Goal: Information Seeking & Learning: Learn about a topic

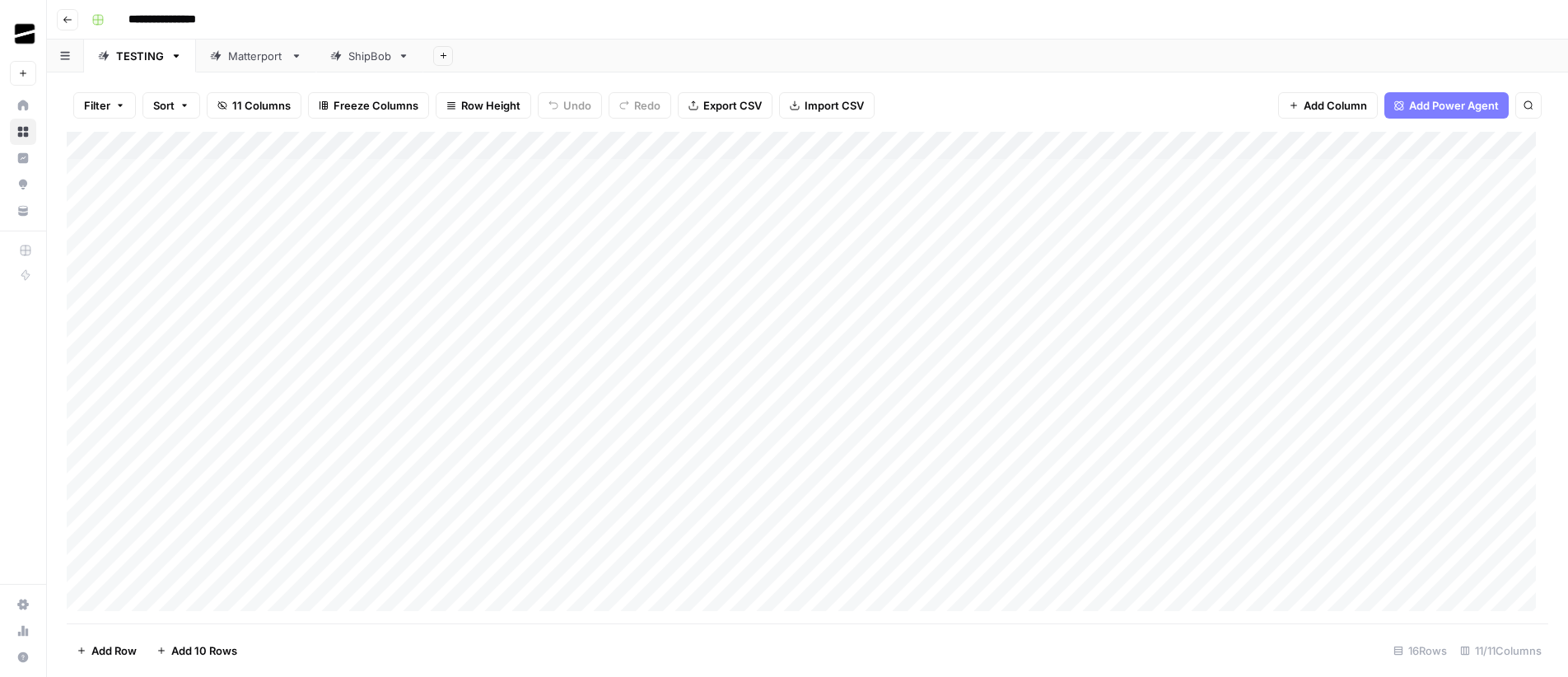
click at [270, 59] on div "Matterport" at bounding box center [256, 55] width 56 height 16
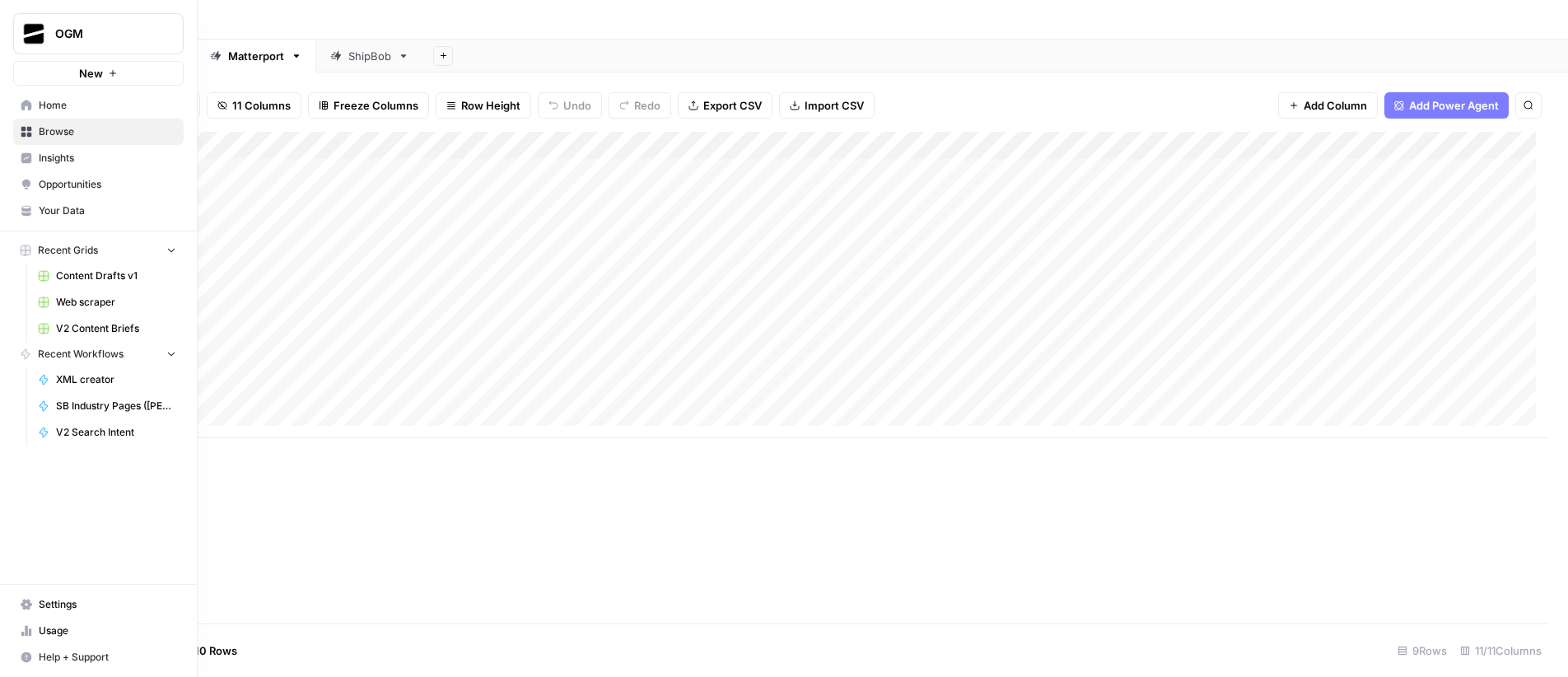
click at [71, 630] on span "Usage" at bounding box center [108, 630] width 138 height 15
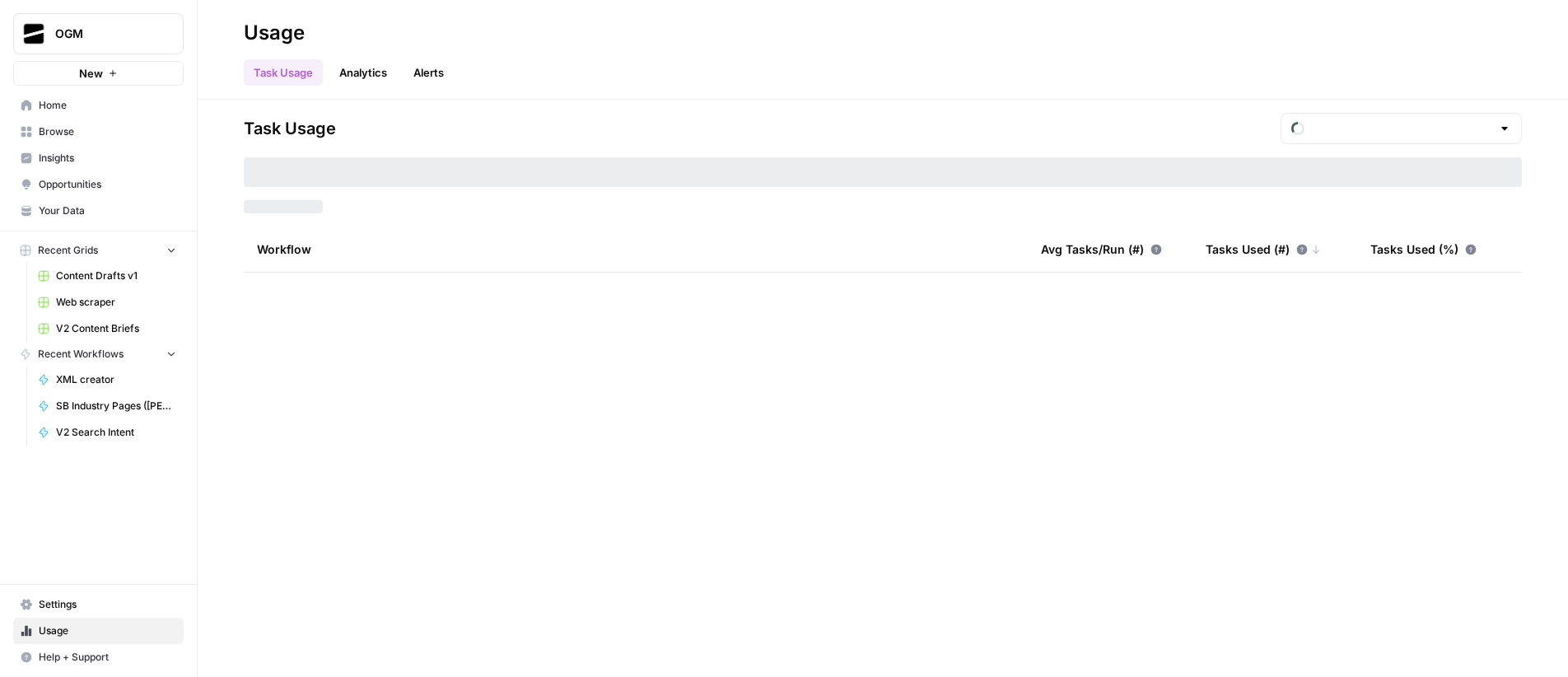
type input "September Tasks"
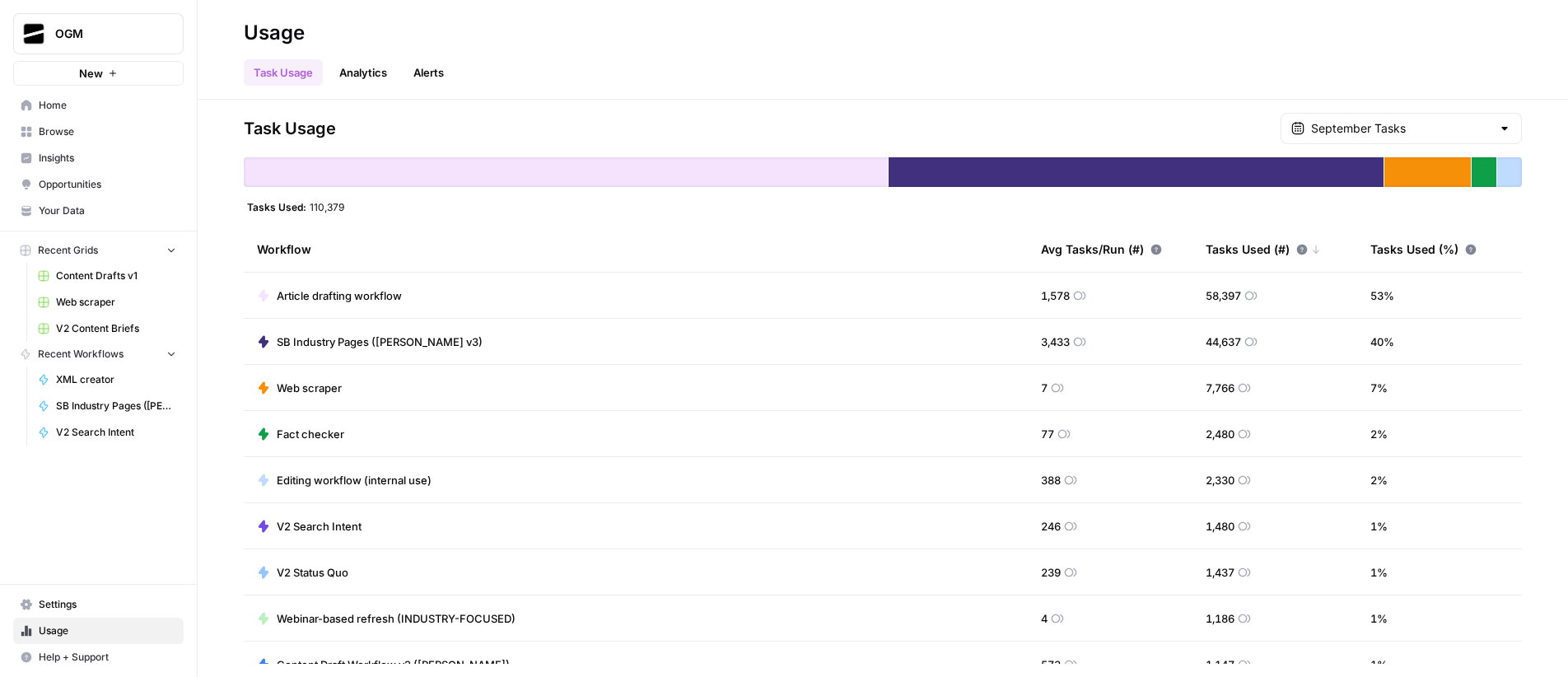
click at [331, 296] on span "Article drafting workflow" at bounding box center [338, 295] width 125 height 16
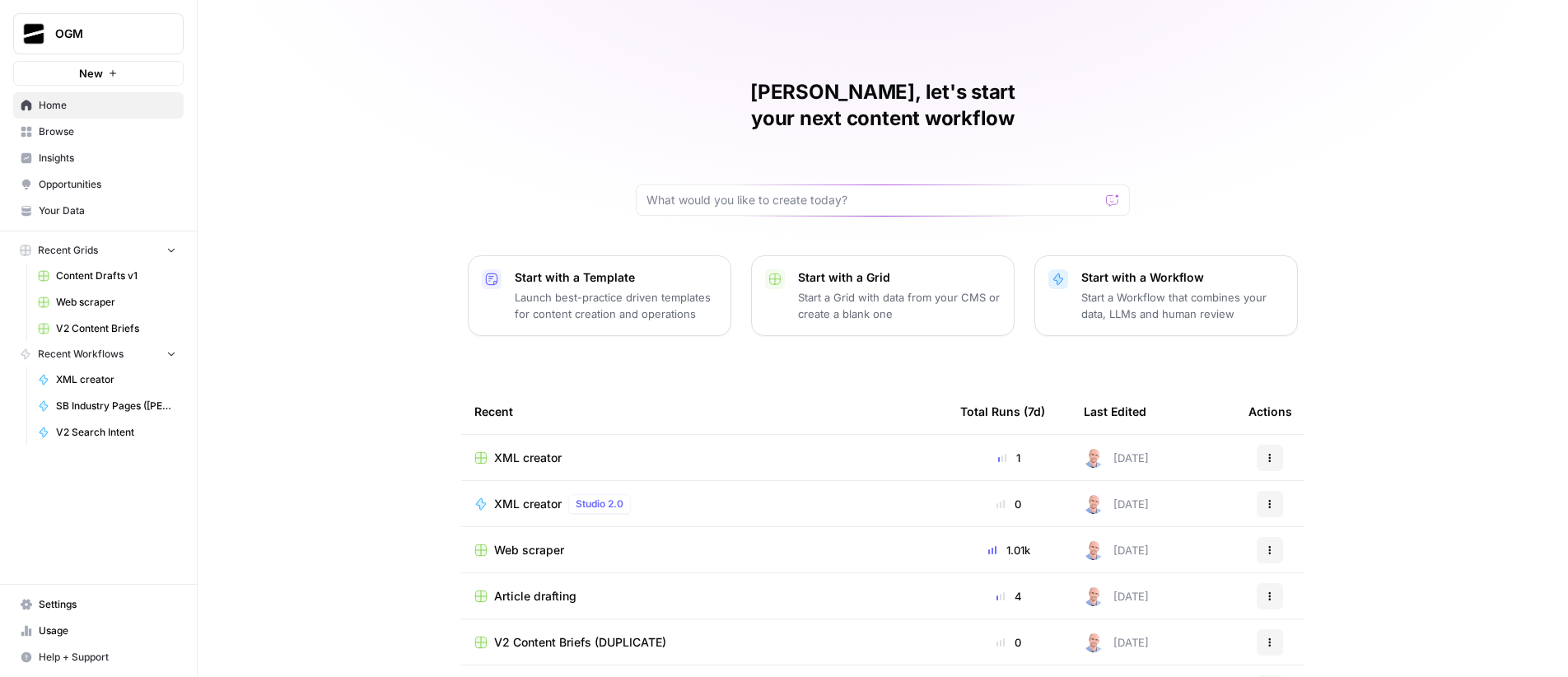
click at [69, 629] on span "Usage" at bounding box center [108, 630] width 138 height 15
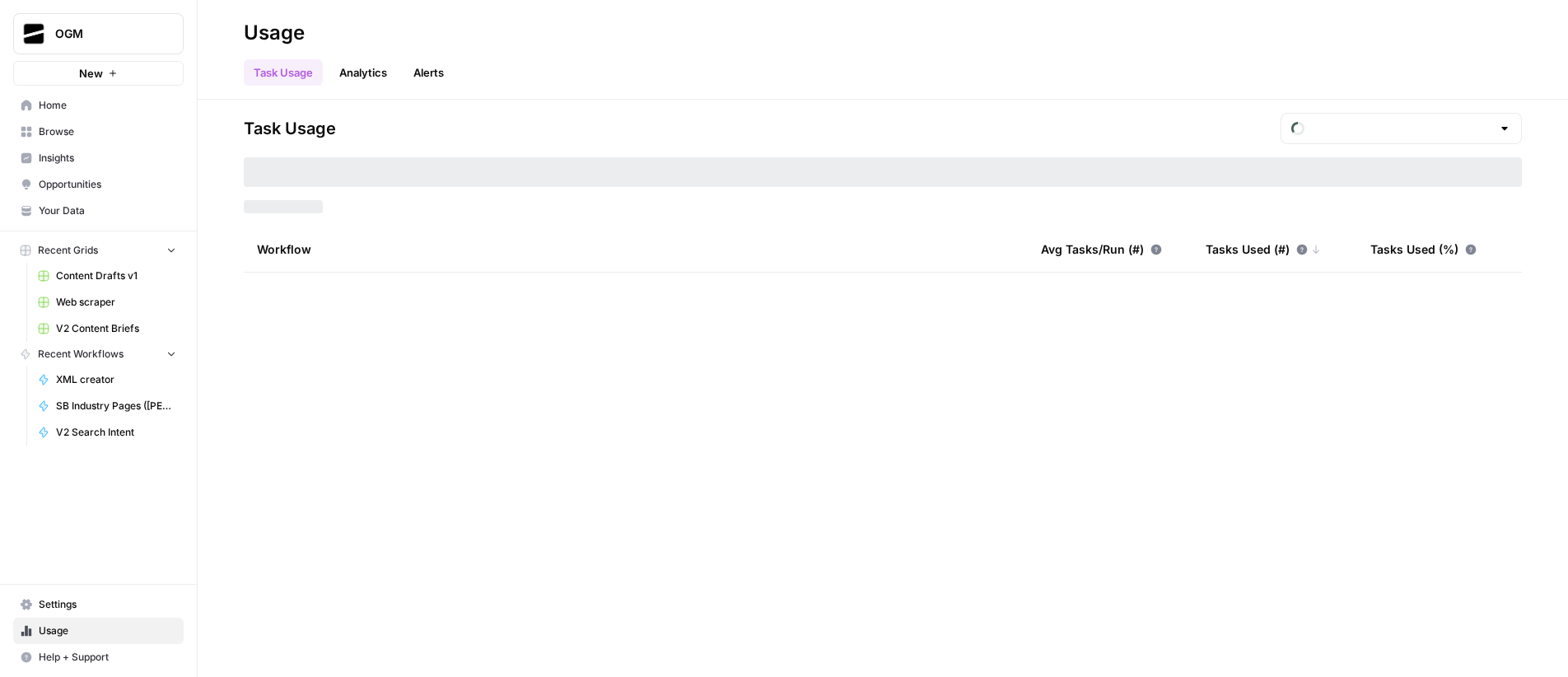
type input "September Tasks"
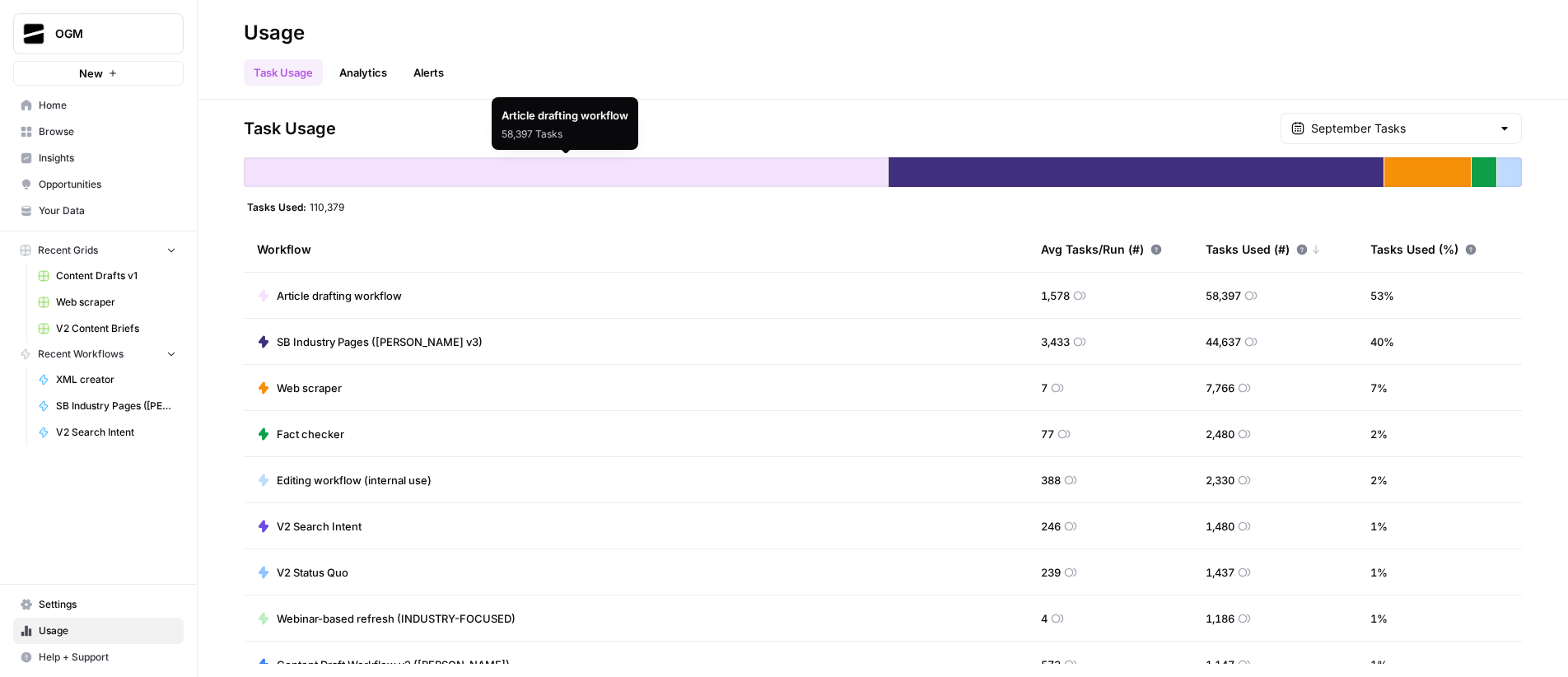
click at [610, 177] on div at bounding box center [566, 172] width 644 height 29
click at [381, 71] on link "Analytics" at bounding box center [363, 72] width 67 height 27
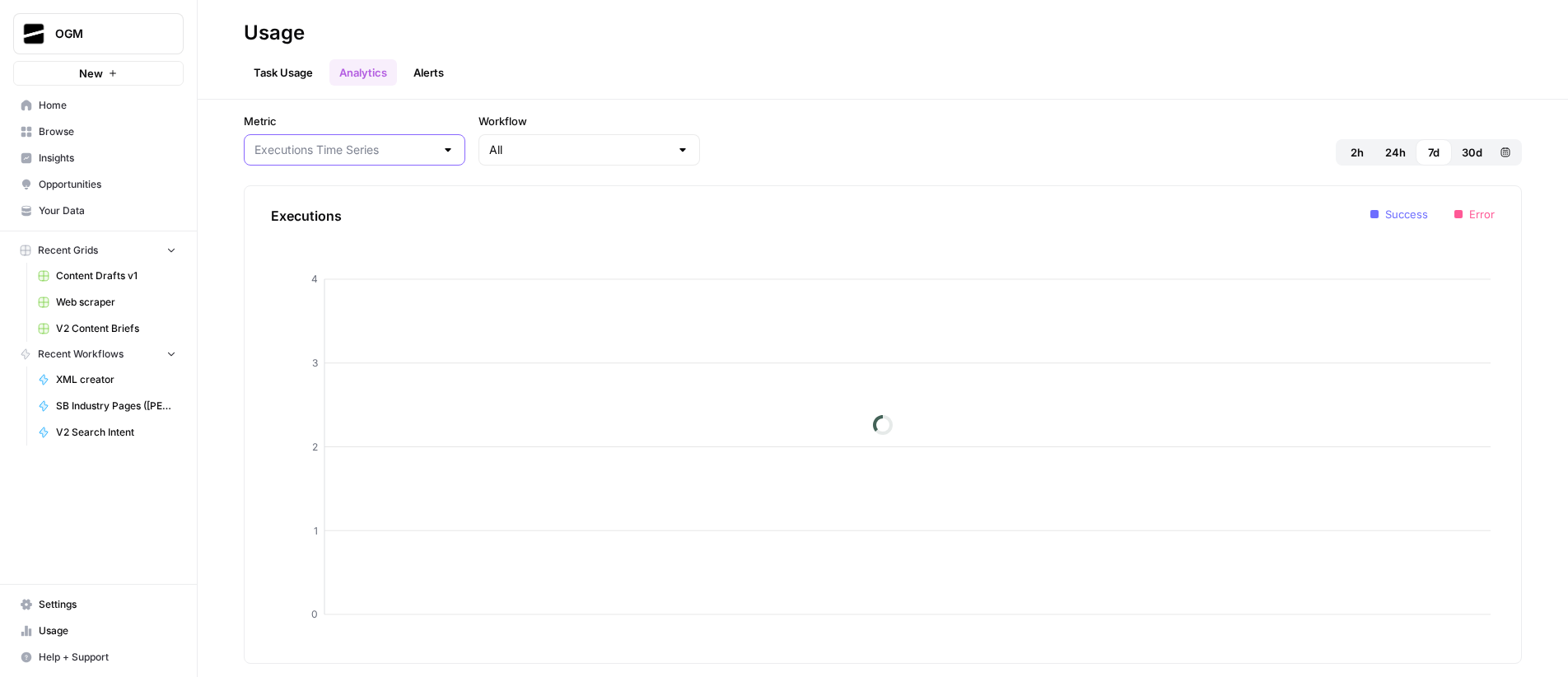
click at [336, 149] on input "Metric" at bounding box center [344, 149] width 180 height 16
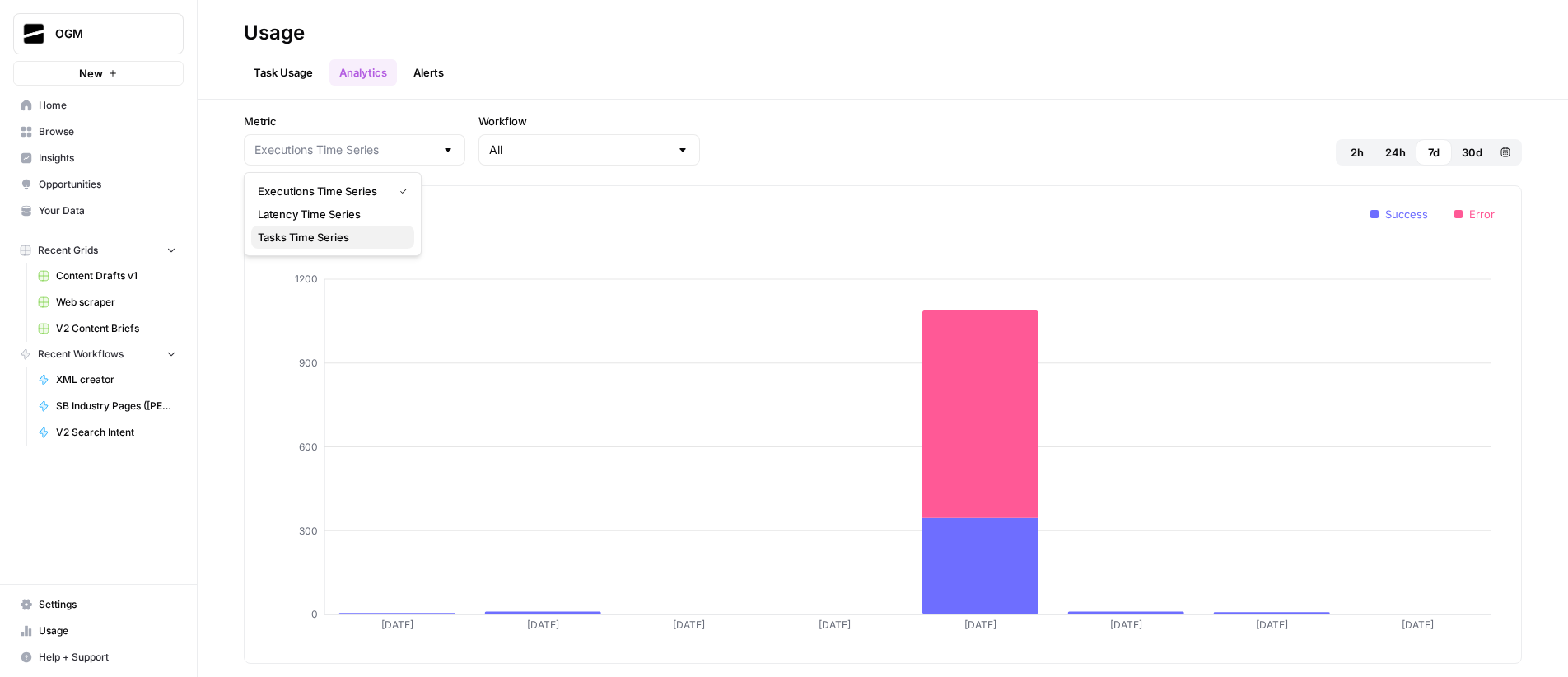
click at [344, 238] on span "Tasks Time Series" at bounding box center [329, 237] width 143 height 16
type input "Tasks Time Series"
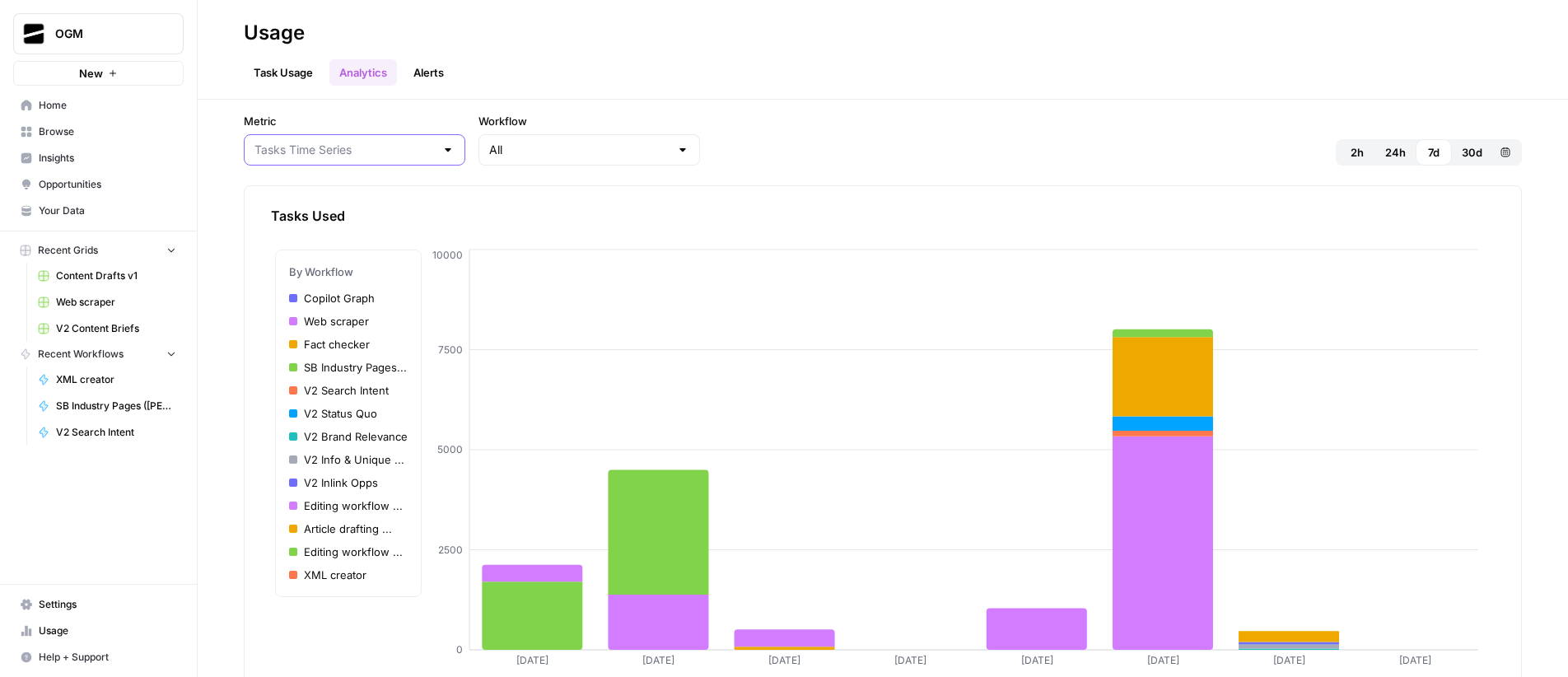
click at [375, 152] on input "Metric" at bounding box center [344, 149] width 180 height 16
click at [353, 208] on span "Latency Time Series" at bounding box center [329, 214] width 143 height 16
type input "Latency Time Series"
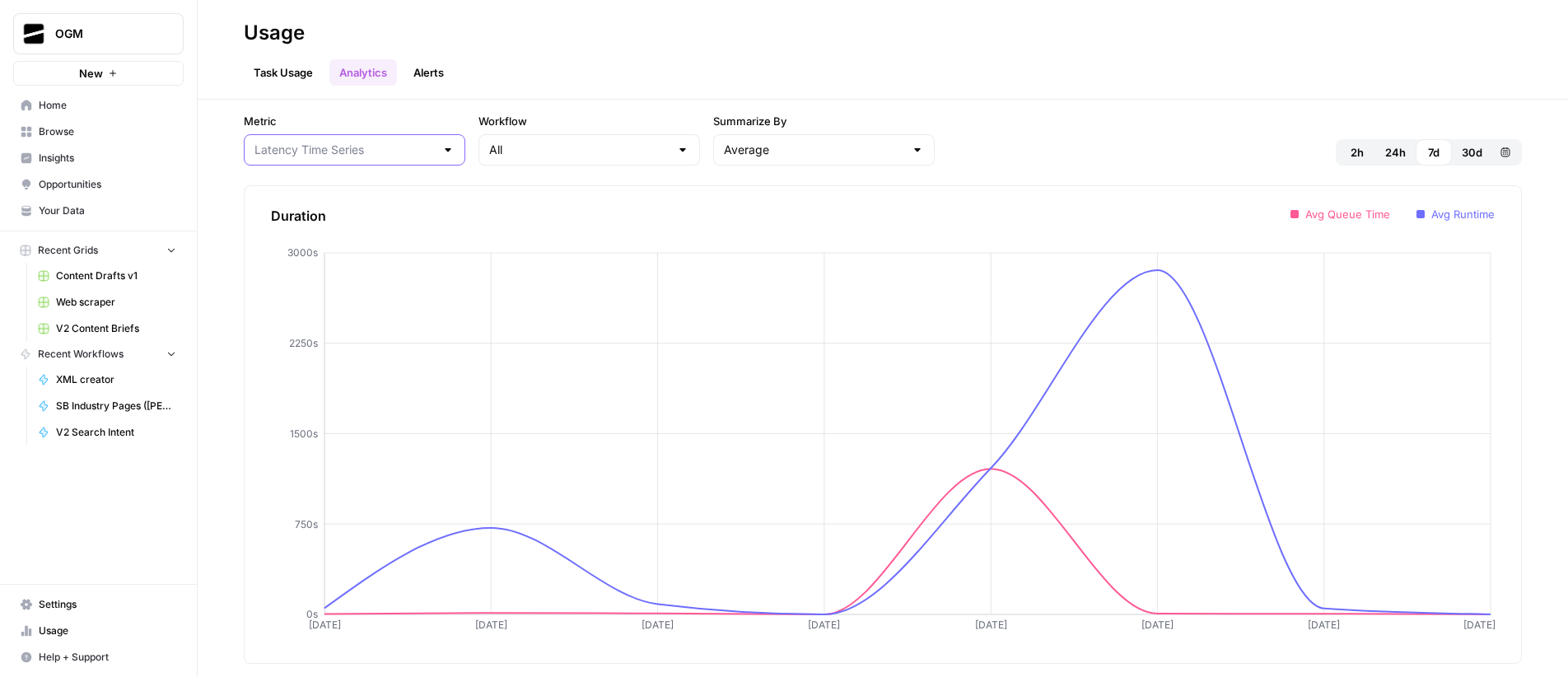
click at [348, 144] on input "Metric" at bounding box center [344, 149] width 180 height 16
type input "Latency Time Series"
click at [507, 153] on input "Workflow" at bounding box center [579, 149] width 180 height 16
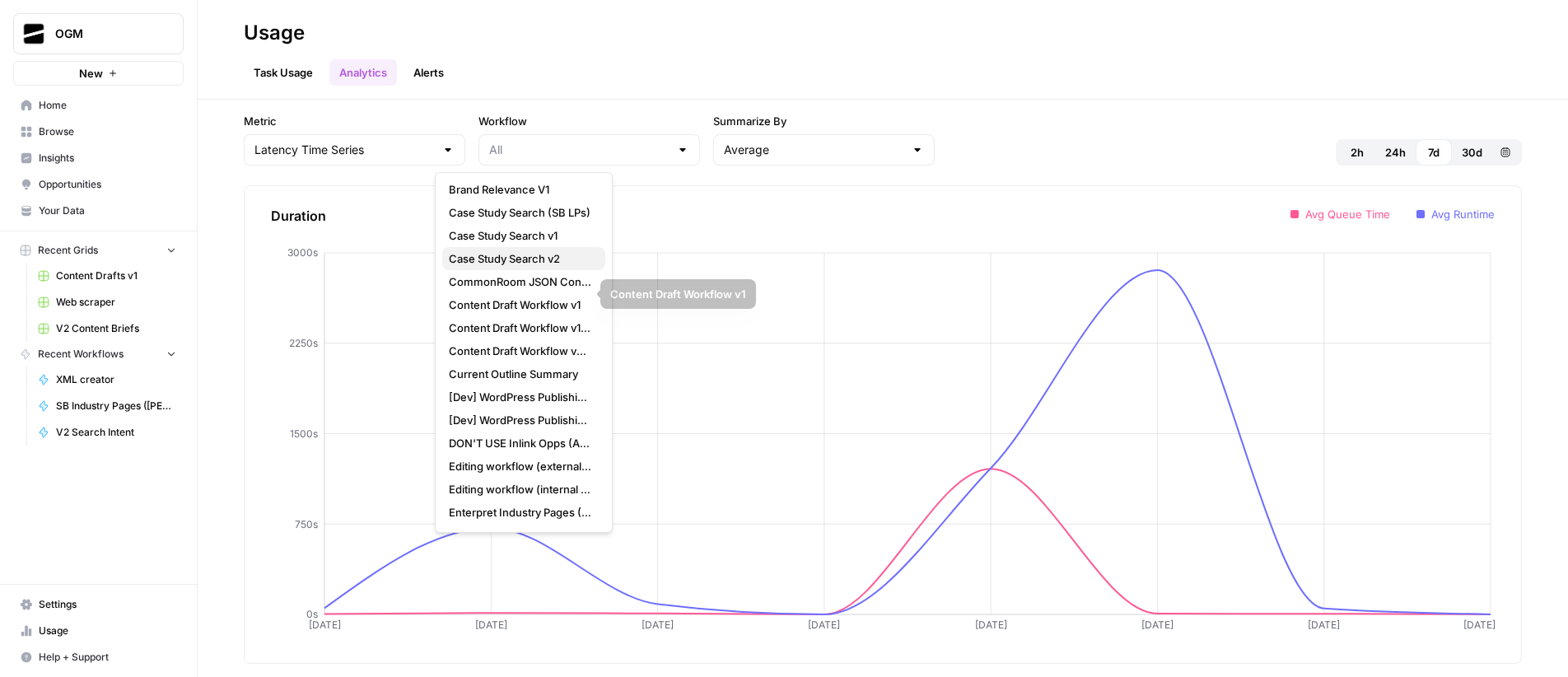
scroll to position [465, 0]
click at [494, 152] on input "Workflow" at bounding box center [579, 149] width 180 height 16
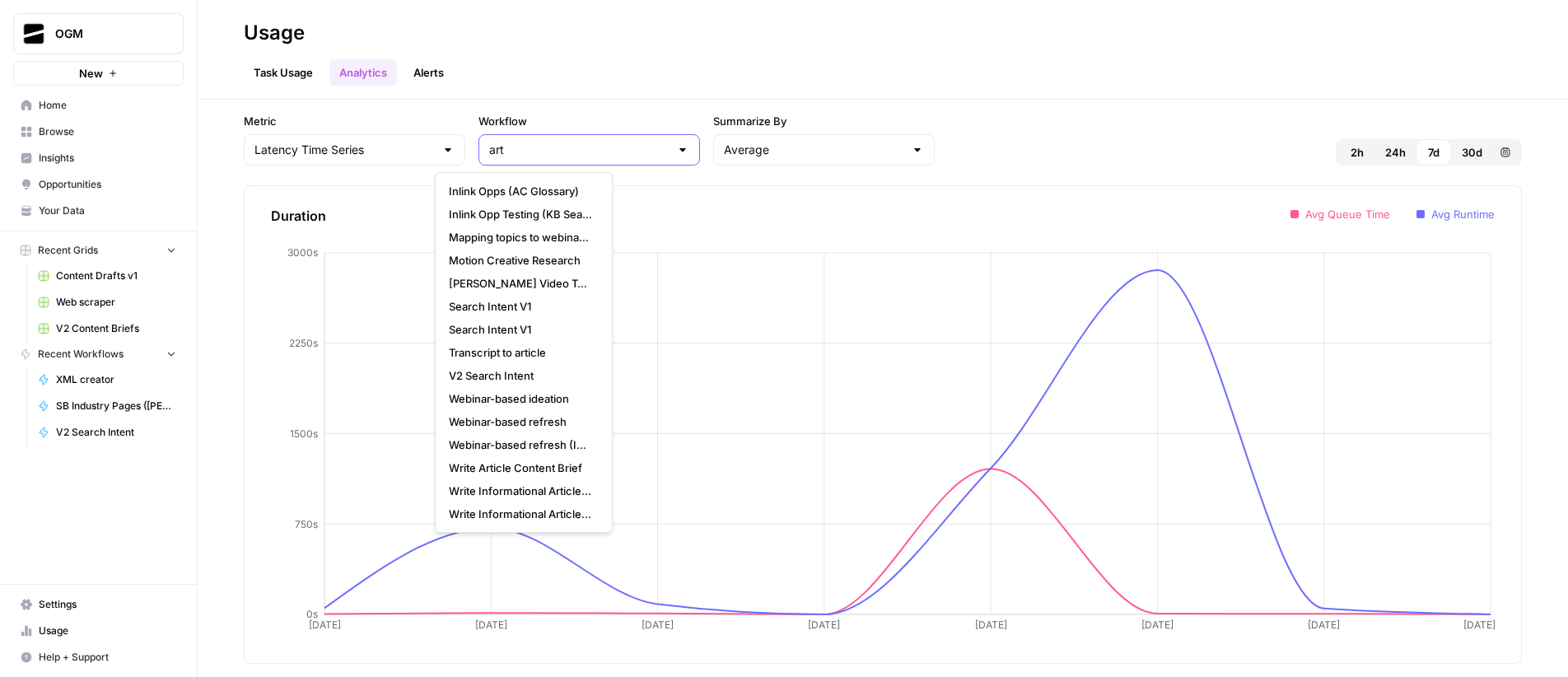
scroll to position [0, 0]
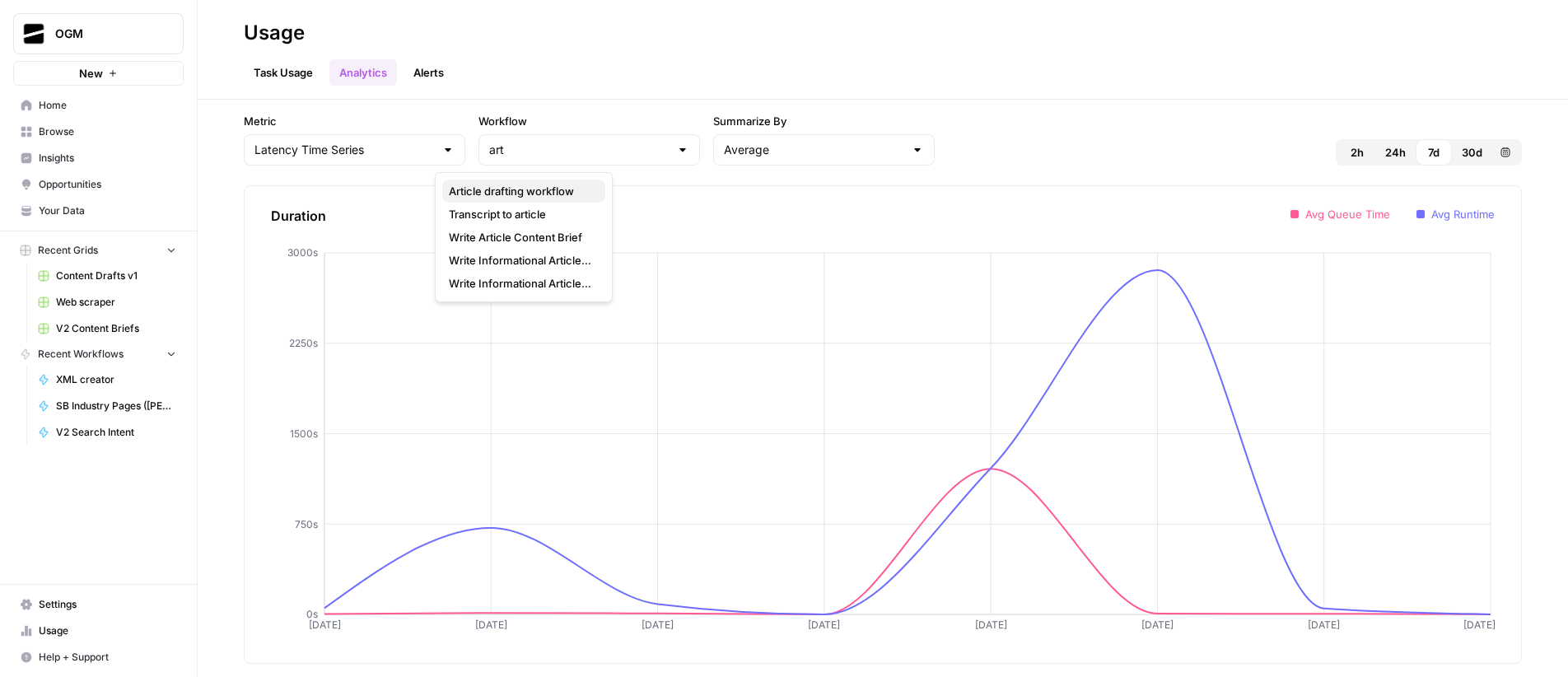
click at [526, 195] on span "Article drafting workflow" at bounding box center [520, 190] width 143 height 16
type input "Article drafting workflow"
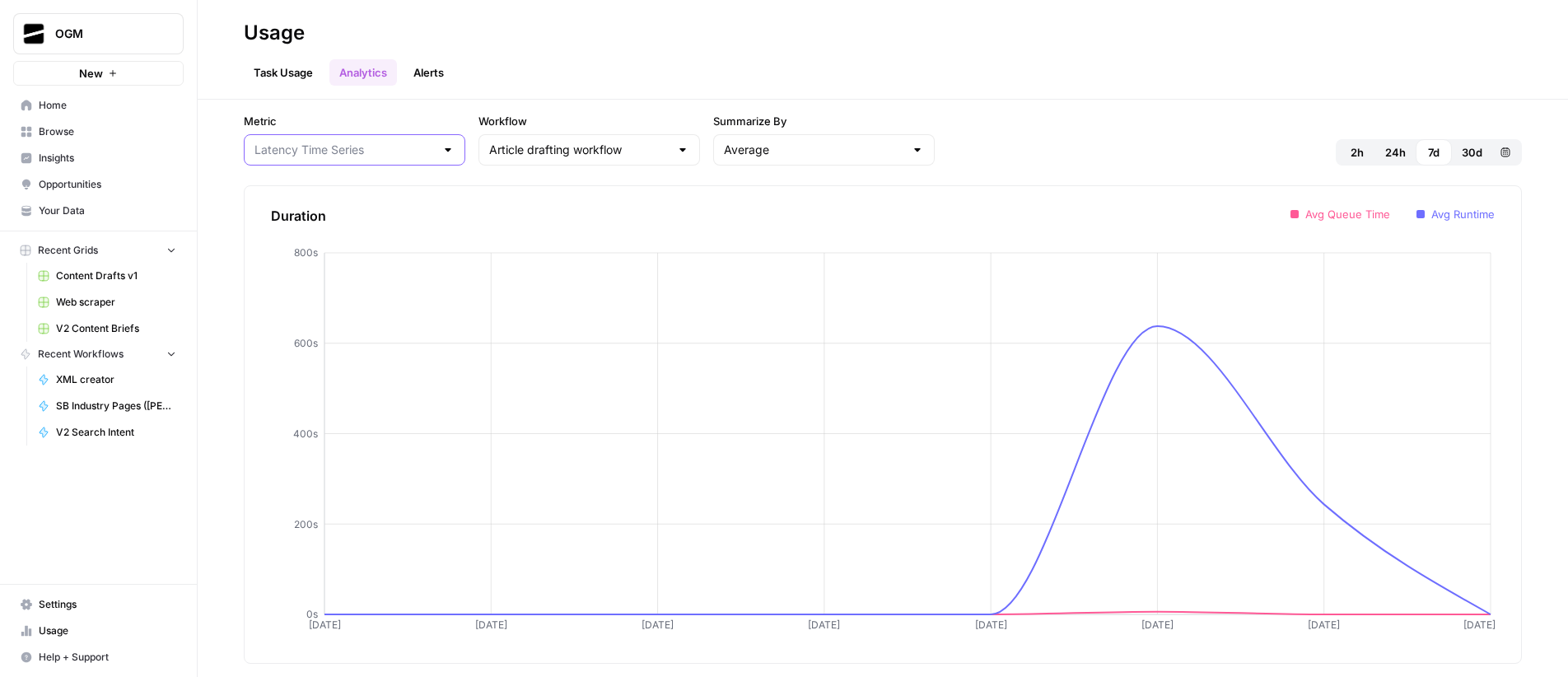
click at [366, 149] on input "Metric" at bounding box center [344, 149] width 180 height 16
click at [340, 240] on span "Tasks Time Series" at bounding box center [329, 237] width 143 height 16
type input "Tasks Time Series"
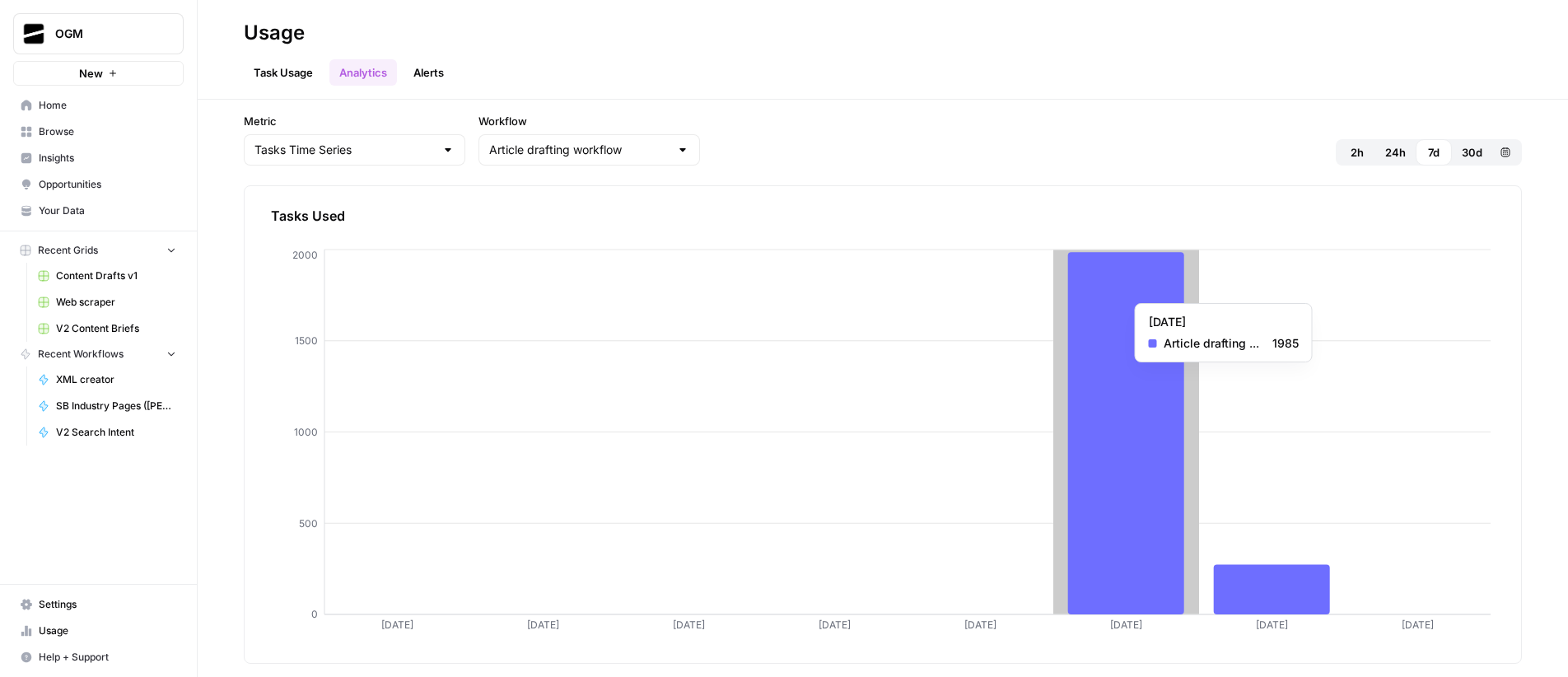
click at [1138, 295] on icon at bounding box center [1125, 433] width 116 height 363
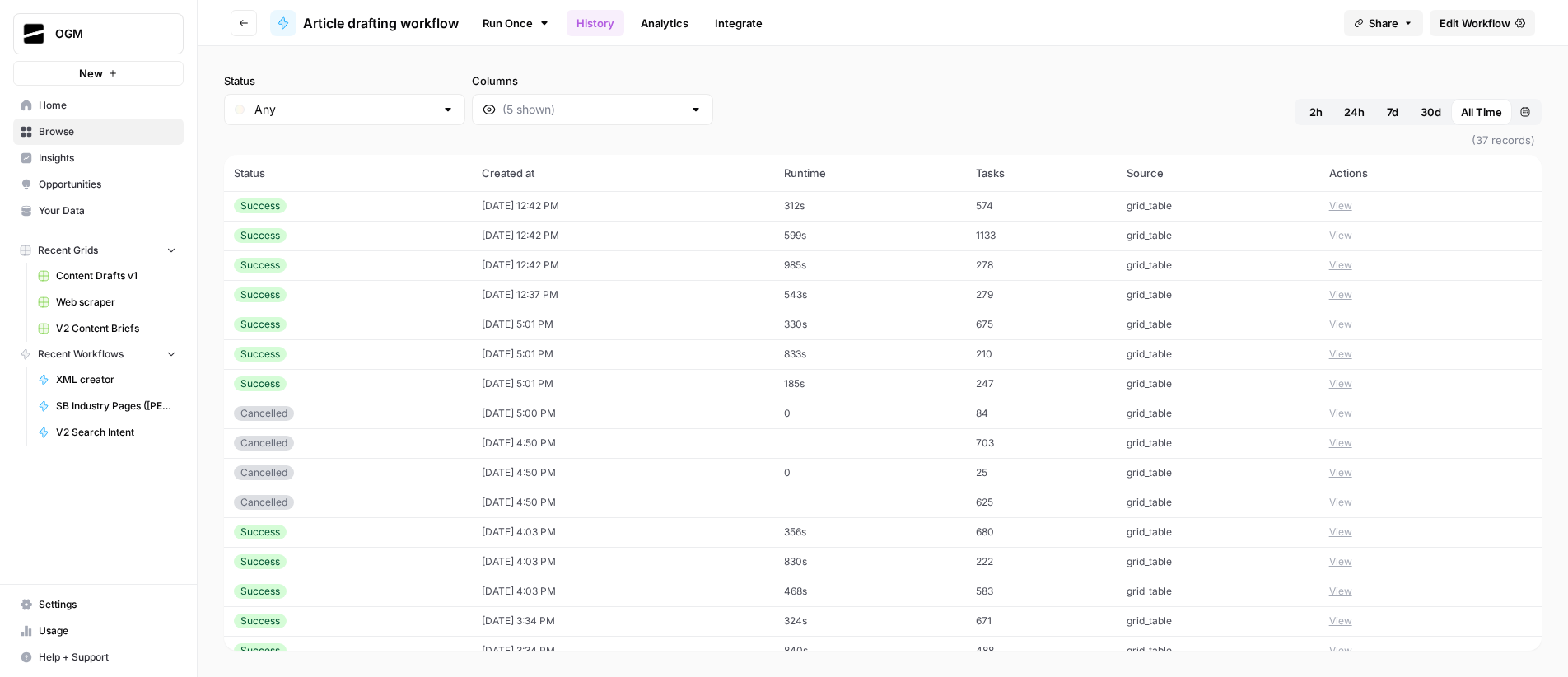
click at [405, 23] on span "Article drafting workflow" at bounding box center [381, 22] width 156 height 20
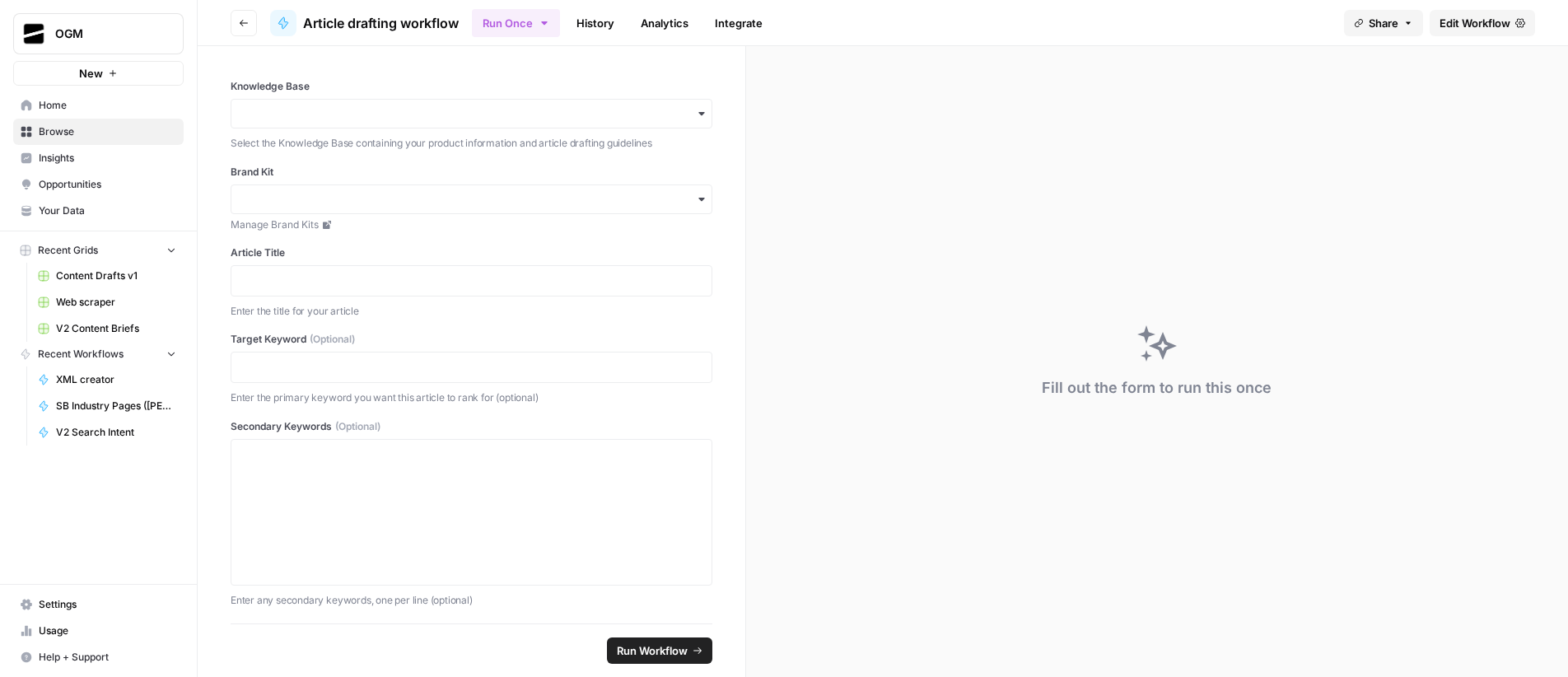
click at [601, 26] on link "History" at bounding box center [595, 22] width 58 height 27
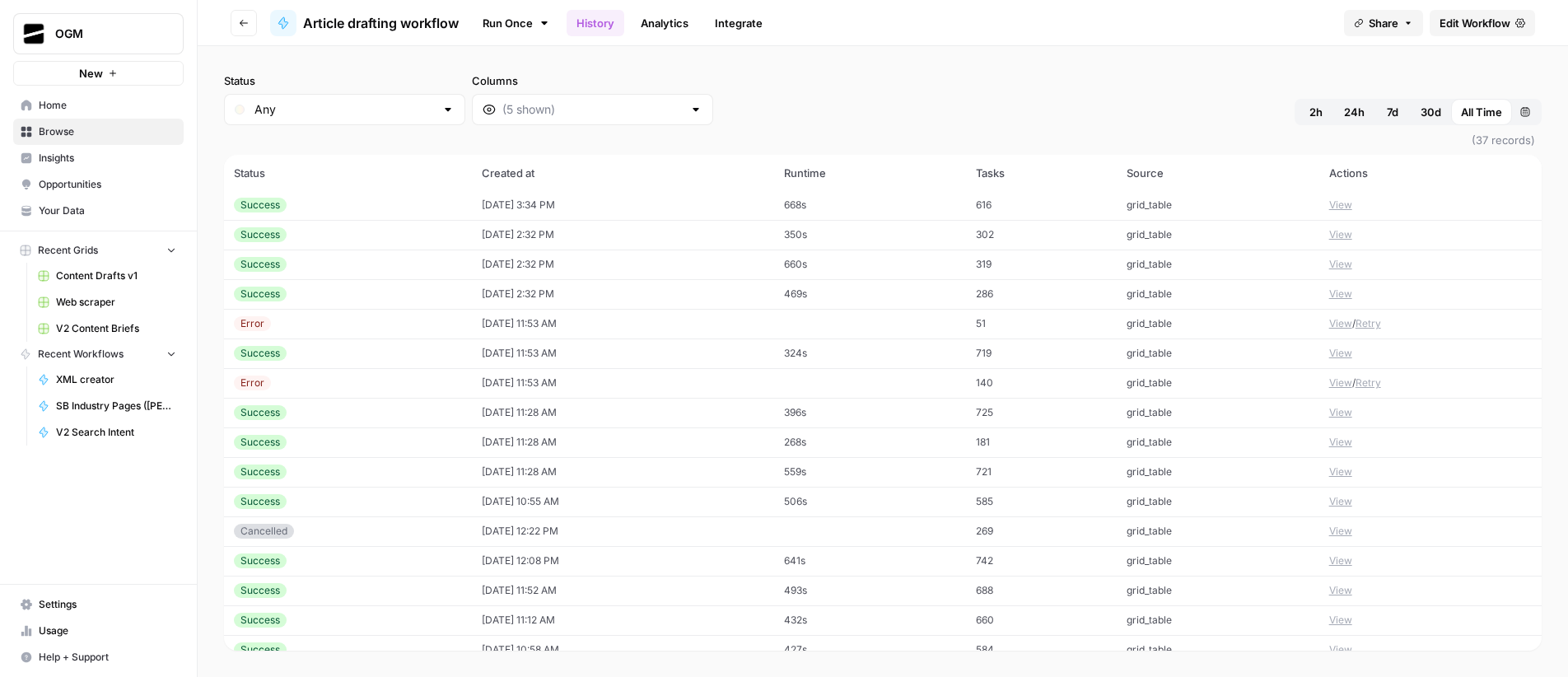
scroll to position [637, 0]
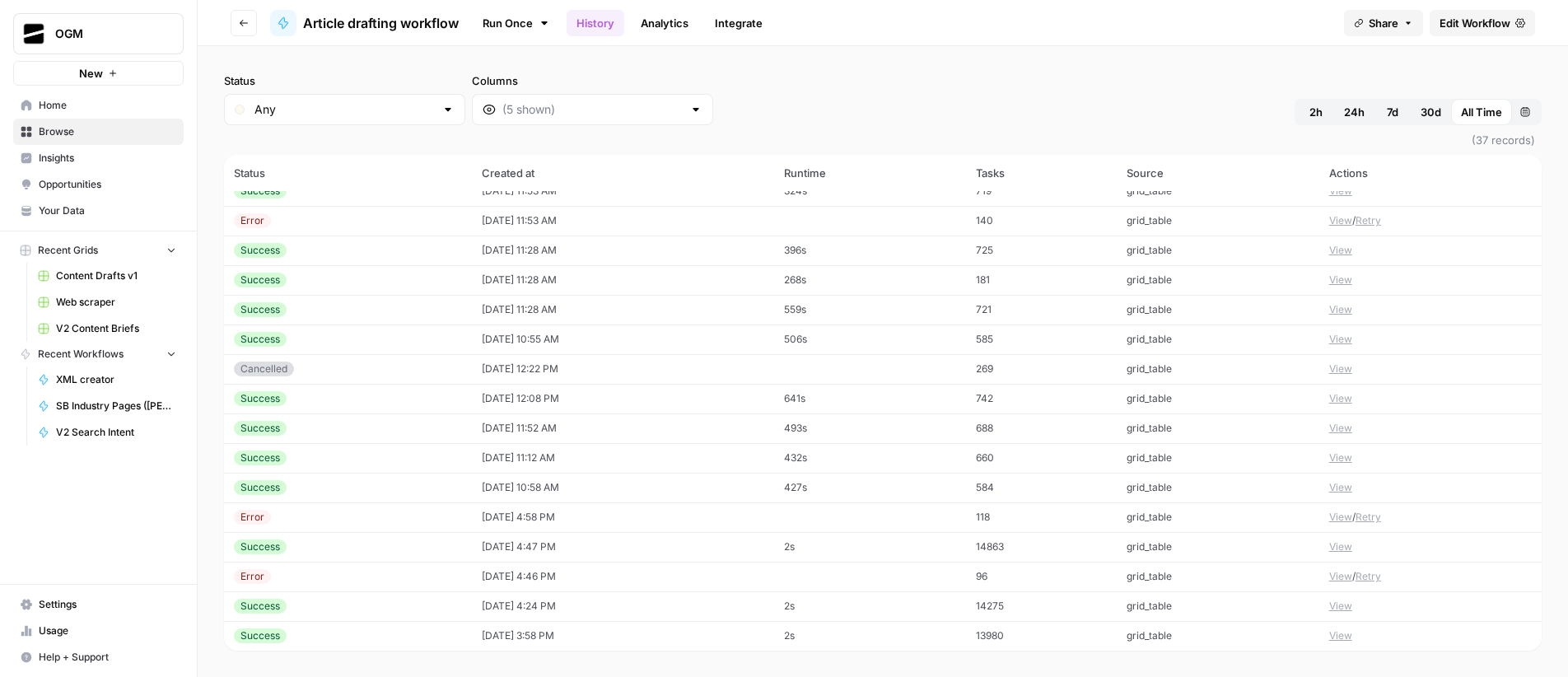
click at [1332, 637] on button "View" at bounding box center [1340, 636] width 23 height 15
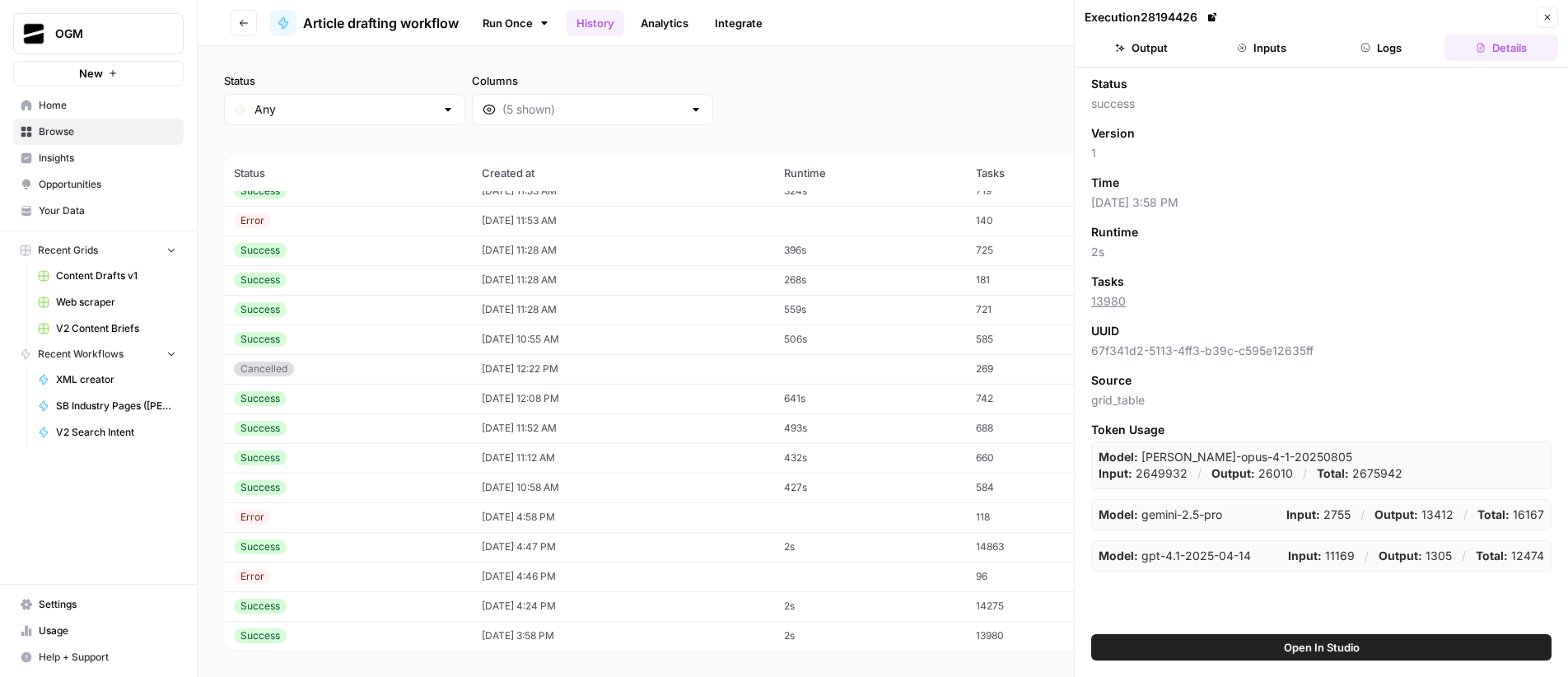
drag, startPoint x: 1142, startPoint y: 475, endPoint x: 1167, endPoint y: 476, distance: 25.0
click at [1167, 476] on p "Input: 2649932" at bounding box center [1143, 473] width 89 height 16
drag, startPoint x: 1184, startPoint y: 474, endPoint x: 1167, endPoint y: 475, distance: 17.0
click at [1167, 475] on div "Input: 2649932 / Output: 26010 / Total: 2675942" at bounding box center [1250, 473] width 304 height 16
click at [1546, 18] on icon "button" at bounding box center [1547, 17] width 6 height 6
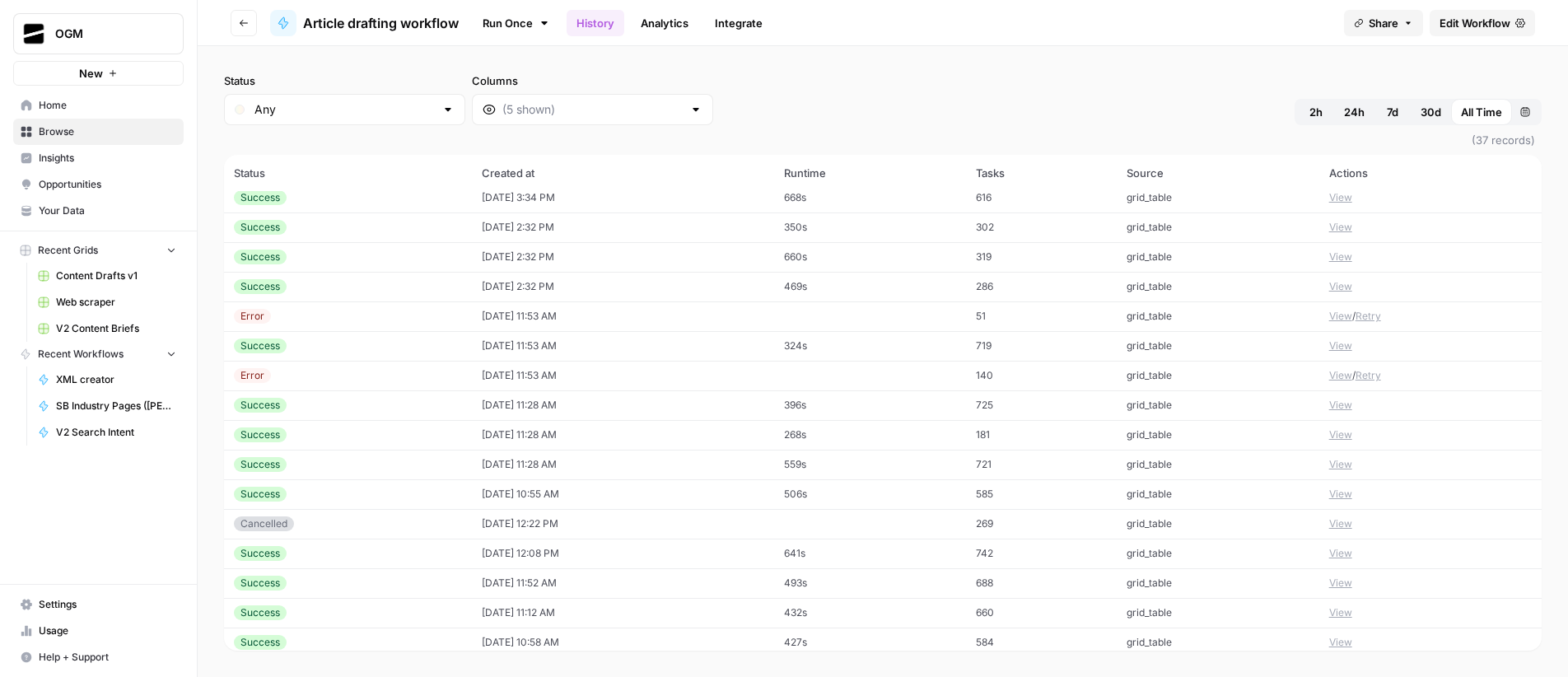
scroll to position [637, 0]
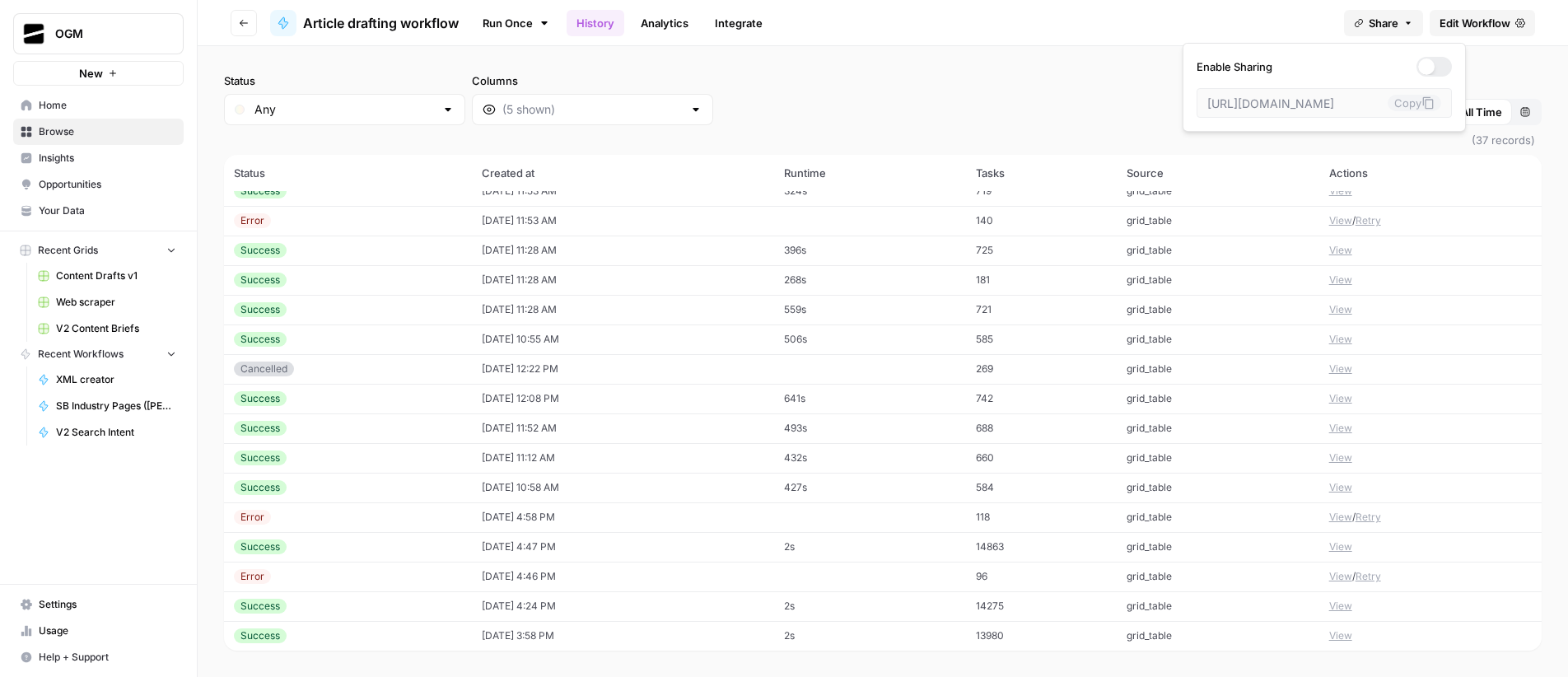
click at [1380, 26] on span "Share" at bounding box center [1383, 22] width 29 height 16
click at [1044, 104] on div "Status Any Columns 2h 24h 7d 30d All Time Custom range" at bounding box center [883, 98] width 1317 height 53
click at [669, 24] on link "Analytics" at bounding box center [664, 22] width 67 height 27
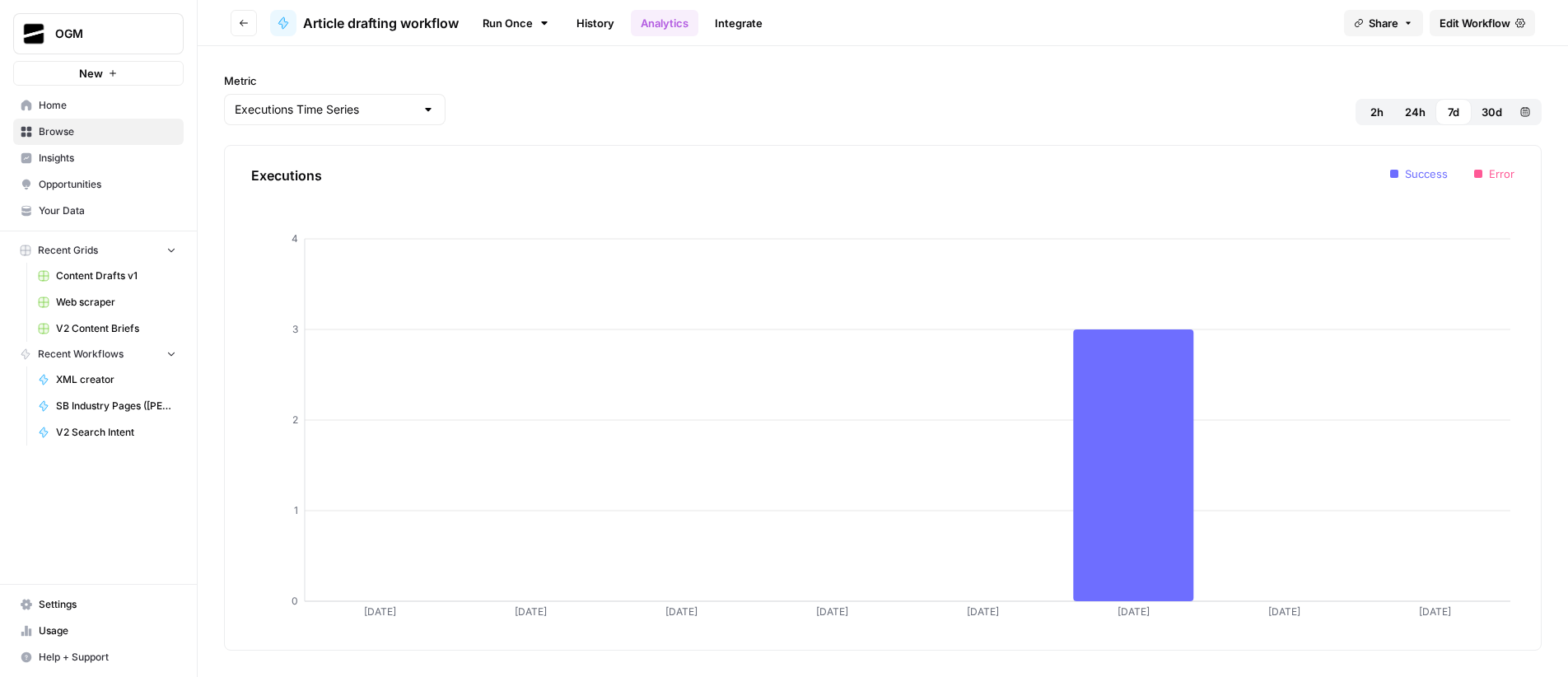
click at [723, 28] on link "Integrate" at bounding box center [738, 22] width 67 height 27
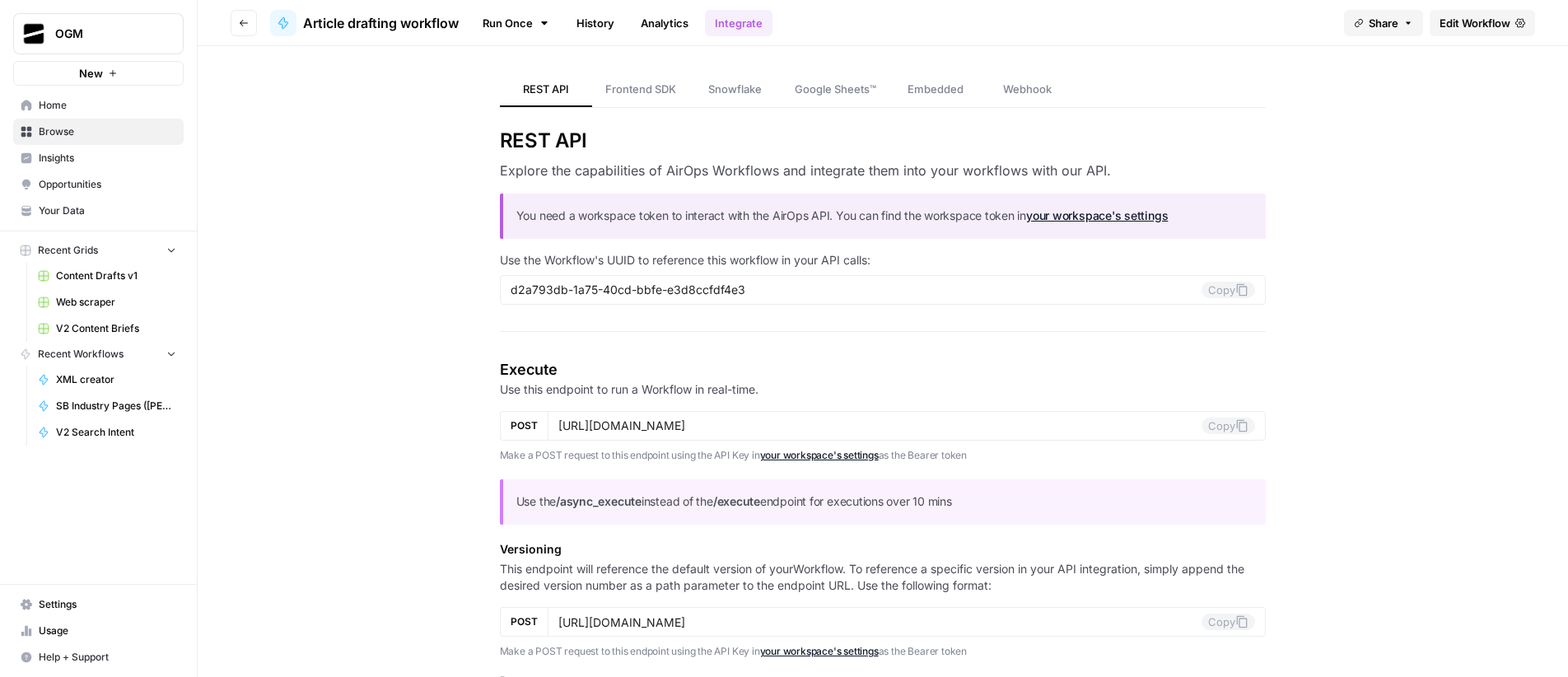
click at [599, 27] on link "History" at bounding box center [595, 22] width 58 height 27
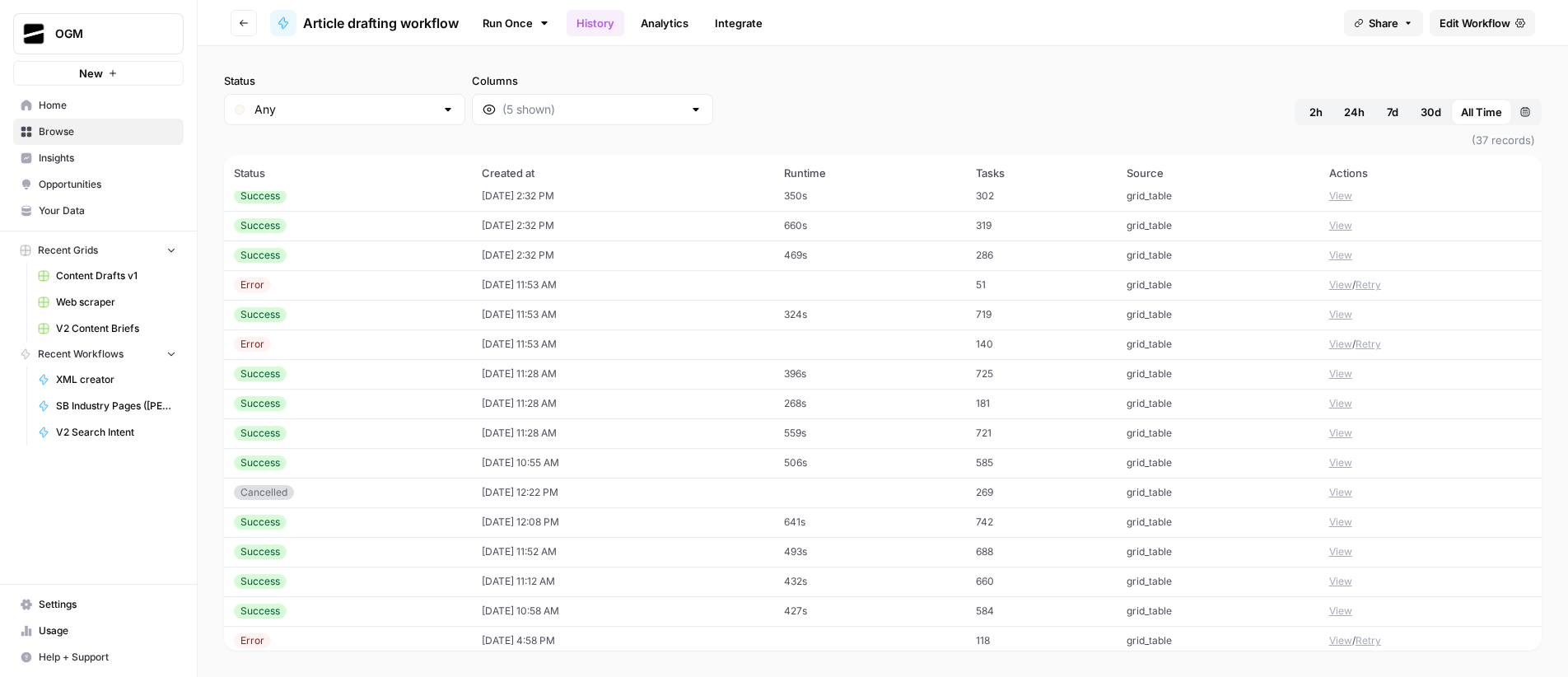
scroll to position [637, 0]
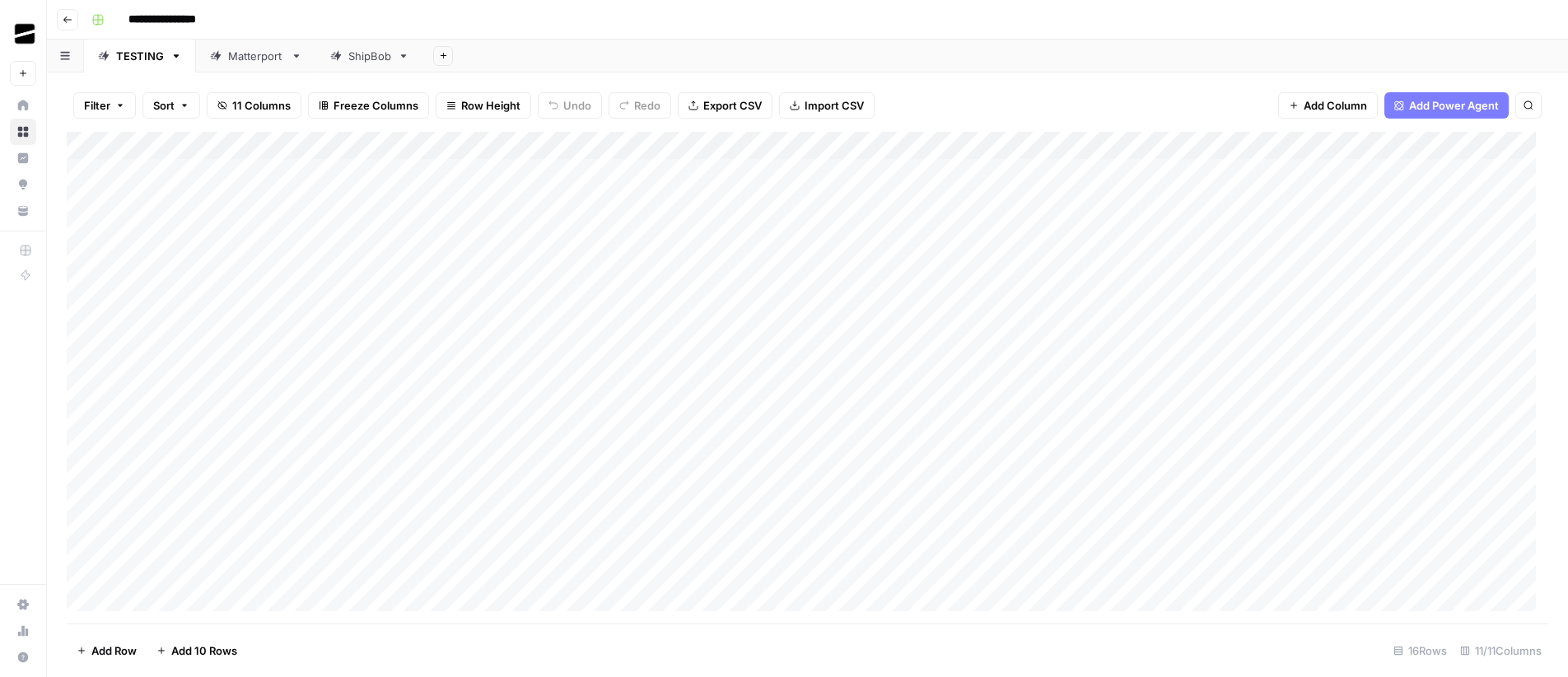
click at [375, 58] on div "ShipBob" at bounding box center [369, 55] width 43 height 16
click at [240, 65] on link "Matterport" at bounding box center [257, 56] width 121 height 33
click at [119, 59] on div "TESTING" at bounding box center [139, 55] width 47 height 16
